Goal: Task Accomplishment & Management: Complete application form

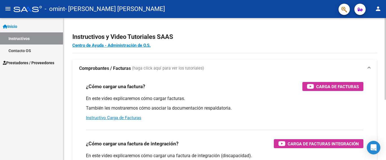
scroll to position [28, 0]
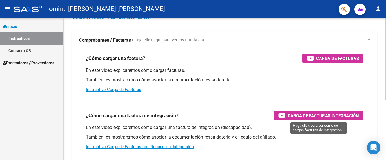
click at [309, 113] on span "Carga de Facturas Integración" at bounding box center [323, 115] width 71 height 7
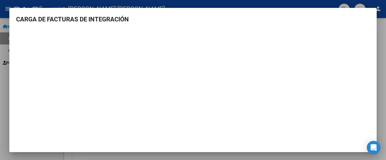
click at [66, 21] on h3 "CARGA DE FACTURAS DE INTEGRACIÓN" at bounding box center [193, 19] width 354 height 9
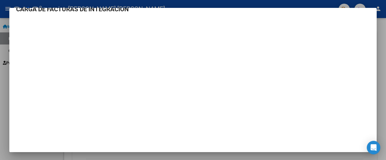
scroll to position [0, 0]
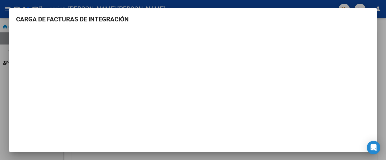
click at [25, 157] on div at bounding box center [193, 80] width 386 height 160
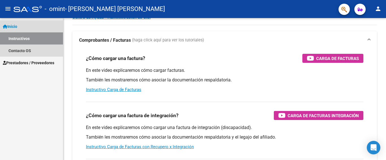
click at [9, 28] on span "Inicio" at bounding box center [10, 26] width 14 height 6
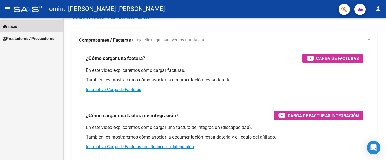
click at [16, 29] on span "Inicio" at bounding box center [10, 26] width 14 height 6
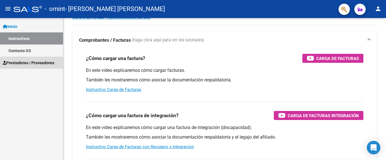
click at [19, 62] on span "Prestadores / Proveedores" at bounding box center [28, 63] width 51 height 6
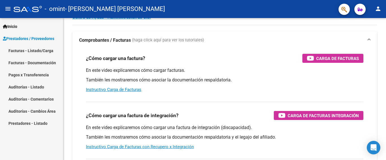
click at [23, 51] on link "Facturas - Listado/Carga" at bounding box center [31, 51] width 63 height 12
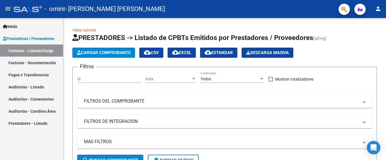
click at [38, 63] on link "Facturas - Documentación" at bounding box center [31, 63] width 63 height 12
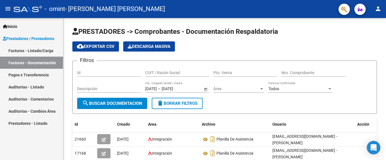
click at [37, 51] on link "Facturas - Listado/Carga" at bounding box center [31, 51] width 63 height 12
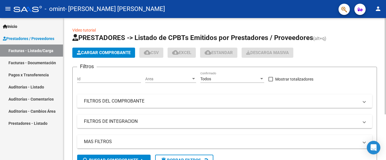
click at [105, 51] on span "Cargar Comprobante" at bounding box center [104, 52] width 54 height 5
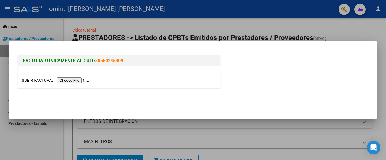
click at [74, 82] on input "file" at bounding box center [57, 81] width 71 height 6
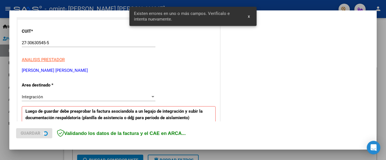
scroll to position [134, 0]
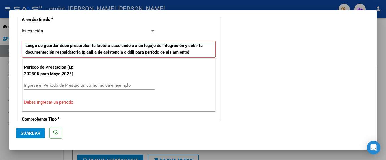
click at [29, 87] on input "Ingrese el Período de Prestación como indica el ejemplo" at bounding box center [89, 85] width 131 height 5
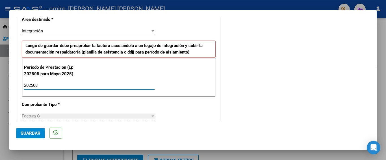
type input "202508"
click at [29, 137] on button "Guardar" at bounding box center [30, 134] width 29 height 10
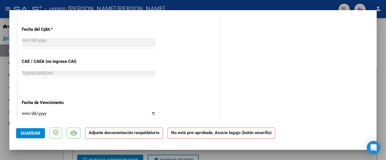
scroll to position [351, 0]
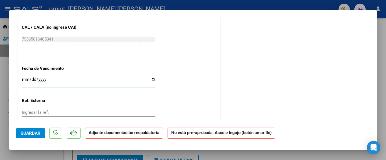
click at [23, 77] on input "Ingresar la fecha" at bounding box center [89, 81] width 134 height 9
click at [153, 77] on input "Ingresar la fecha" at bounding box center [89, 81] width 134 height 9
type input "[DATE]"
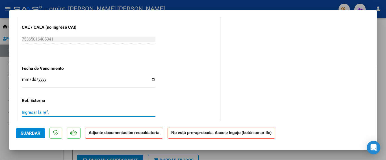
click at [50, 110] on input "Ingresar la ref." at bounding box center [89, 112] width 134 height 5
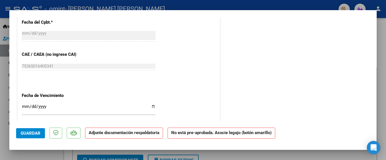
scroll to position [323, 0]
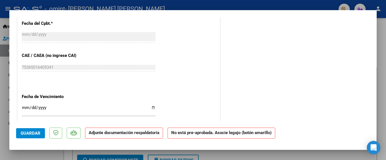
click at [35, 133] on span "Guardar" at bounding box center [31, 133] width 20 height 5
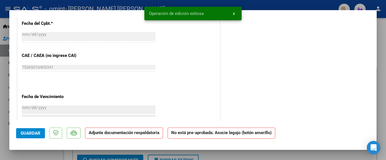
click at [118, 134] on strong "Adjunte documentación respaldatoria" at bounding box center [124, 133] width 71 height 5
click at [117, 132] on strong "Adjunte documentación respaldatoria" at bounding box center [124, 133] width 71 height 5
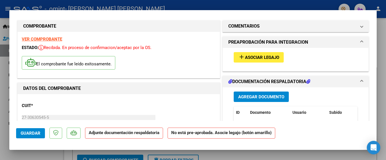
scroll to position [0, 0]
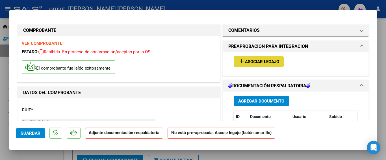
click at [245, 60] on span "Asociar Legajo" at bounding box center [262, 61] width 34 height 5
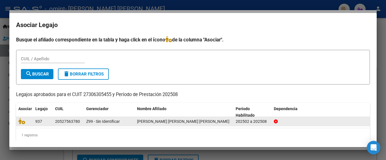
click at [155, 123] on span "[PERSON_NAME] [PERSON_NAME] [PERSON_NAME]" at bounding box center [183, 121] width 92 height 5
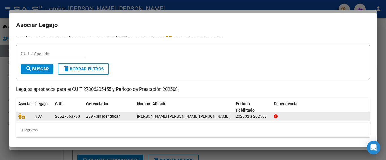
scroll to position [6, 0]
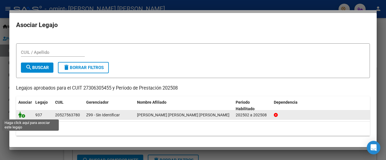
click at [21, 117] on icon at bounding box center [21, 115] width 7 height 6
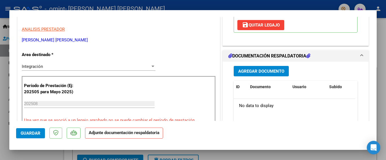
scroll to position [85, 0]
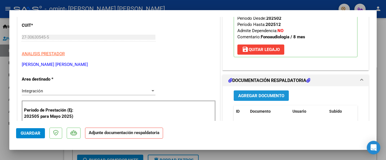
click at [266, 94] on span "Agregar Documento" at bounding box center [261, 96] width 46 height 5
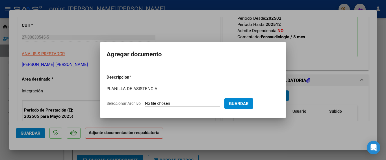
type input "PLANILLA DE ASISTENCIA"
click at [239, 101] on span "Guardar" at bounding box center [239, 103] width 20 height 5
click at [151, 101] on input "Seleccionar Archivo" at bounding box center [182, 103] width 75 height 5
type input "C:\fakepath\planilla [PERSON_NAME] [PERSON_NAME] 2025.pdf"
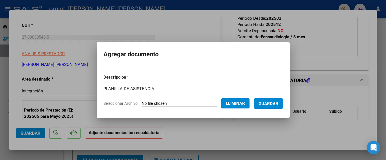
click at [272, 105] on span "Guardar" at bounding box center [268, 103] width 20 height 5
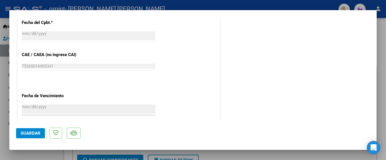
scroll to position [394, 0]
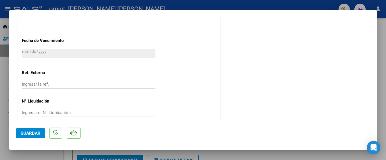
click at [25, 135] on span "Guardar" at bounding box center [31, 133] width 20 height 5
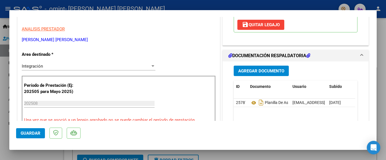
scroll to position [113, 0]
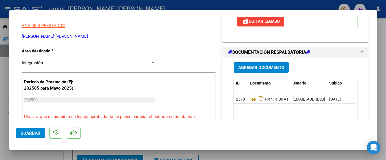
click at [334, 157] on div at bounding box center [193, 80] width 386 height 160
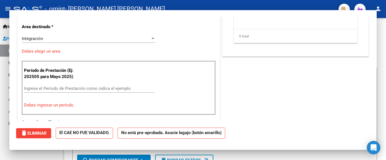
scroll to position [0, 0]
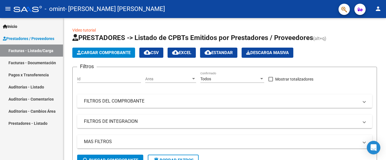
click at [26, 61] on link "Facturas - Documentación" at bounding box center [31, 63] width 63 height 12
